Goal: Task Accomplishment & Management: Manage account settings

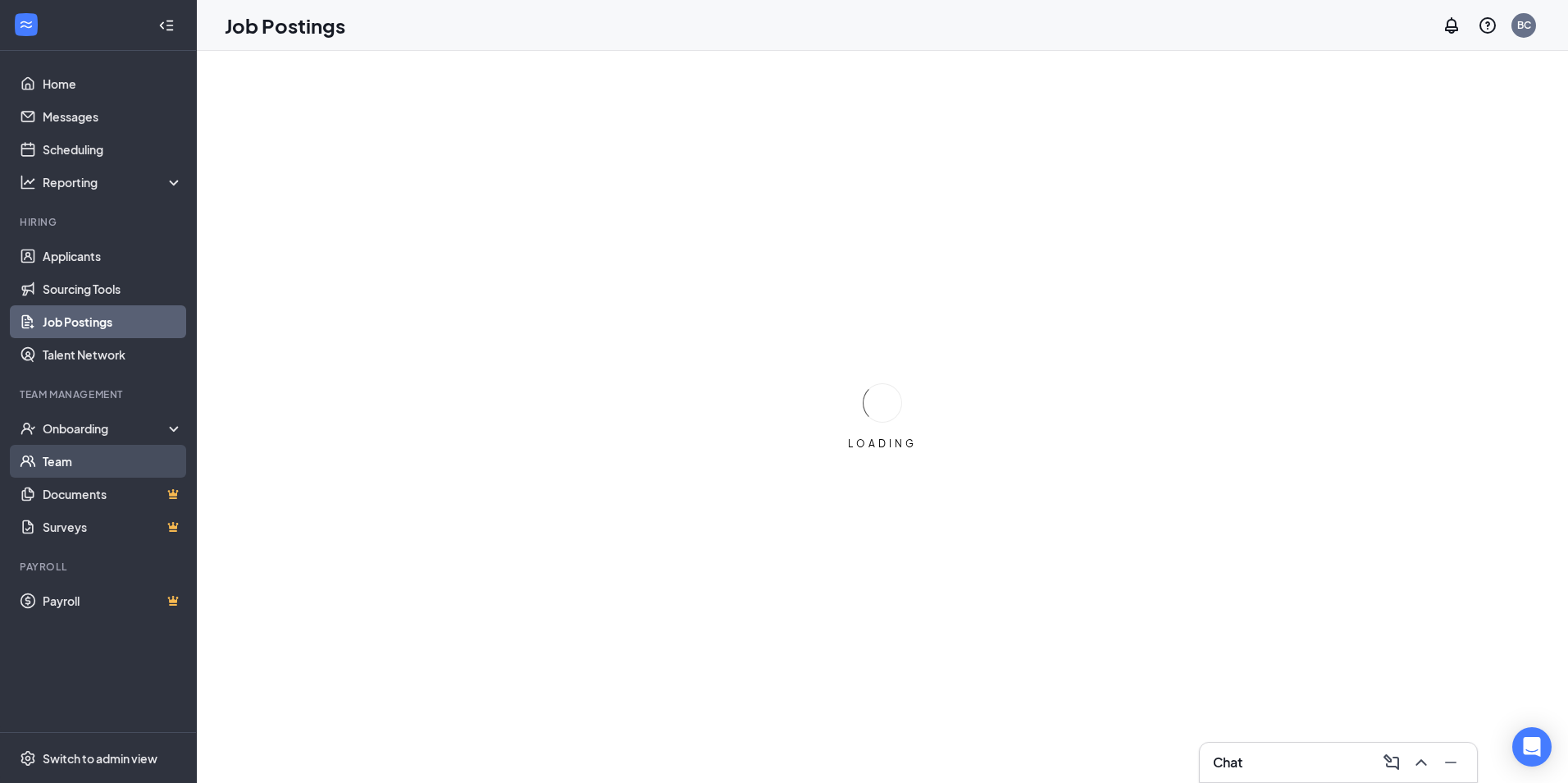
click at [84, 462] on link "Team" at bounding box center [113, 462] width 140 height 33
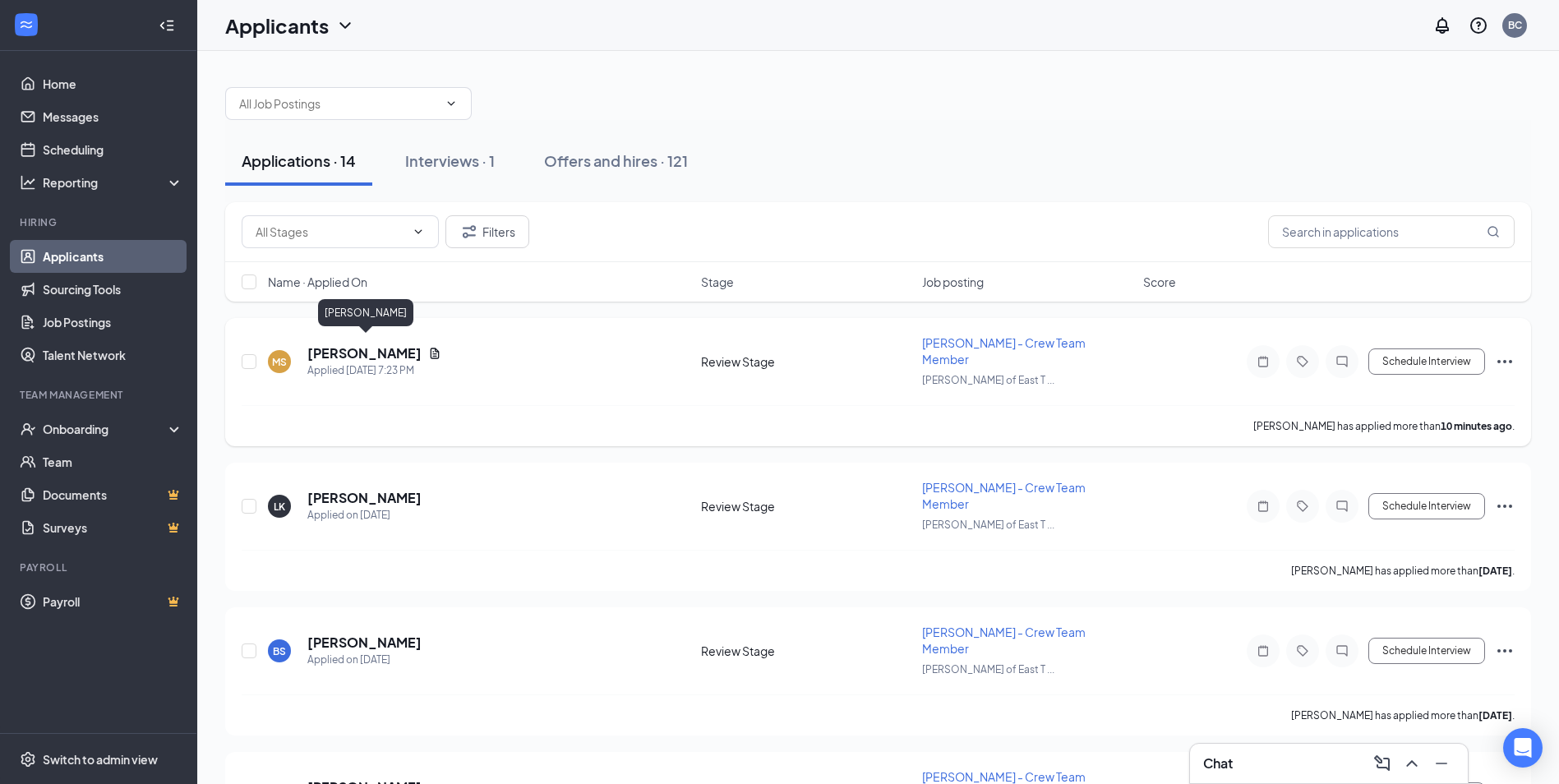
click at [360, 348] on h5 "[PERSON_NAME]" at bounding box center [364, 353] width 115 height 18
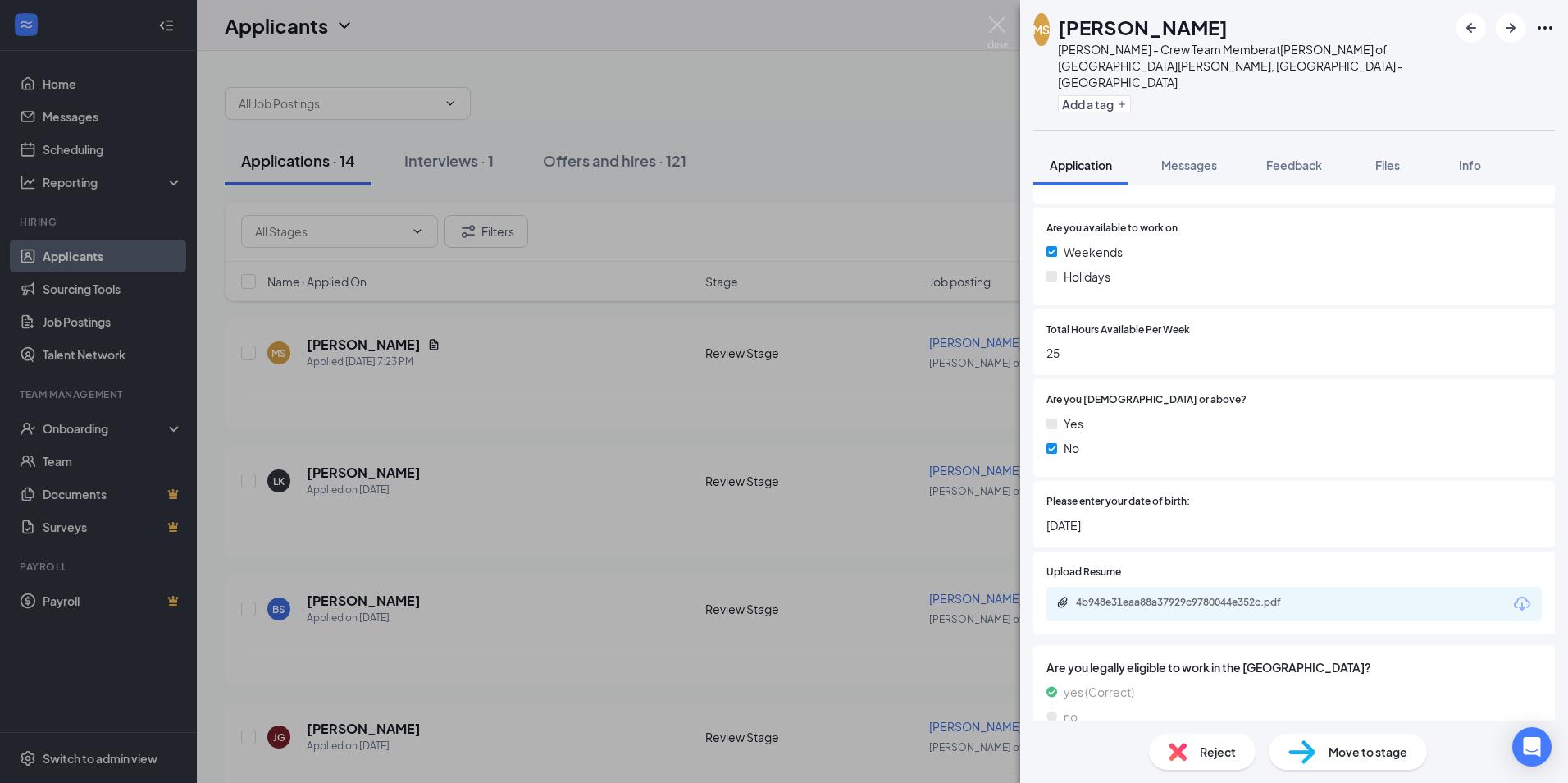
scroll to position [574, 0]
click at [1255, 595] on div "4b948e31eaa88a37929c9780044e352c.pdf" at bounding box center [1191, 602] width 230 height 13
